Goal: Information Seeking & Learning: Learn about a topic

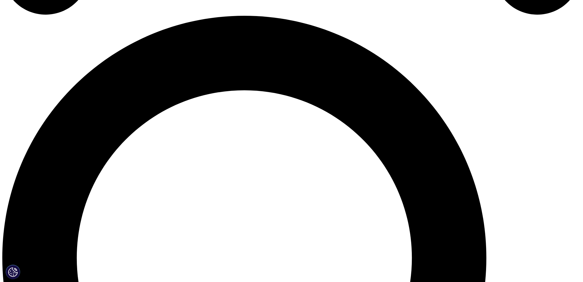
scroll to position [574, 0]
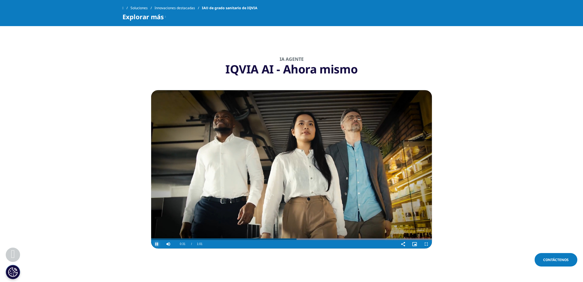
click at [157, 244] on span "Video Player" at bounding box center [156, 244] width 11 height 0
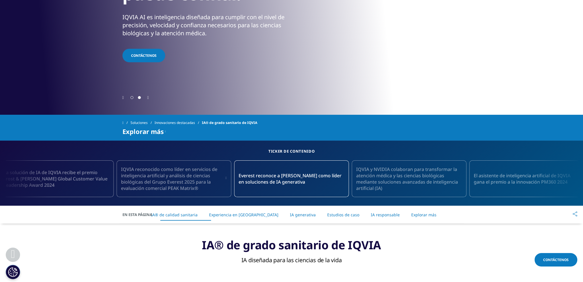
scroll to position [0, 0]
